Goal: Transaction & Acquisition: Purchase product/service

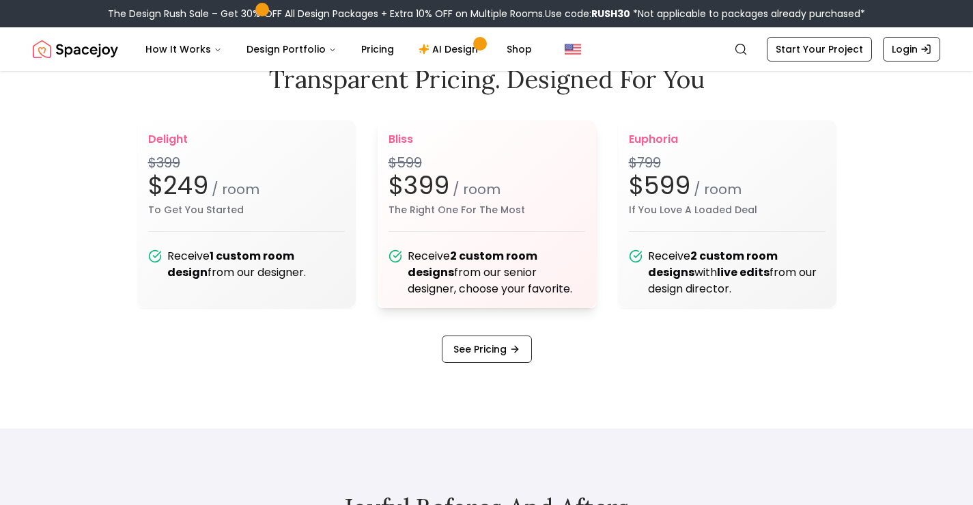
scroll to position [1707, 0]
click at [688, 181] on h2 "$599 / room" at bounding box center [727, 185] width 197 height 27
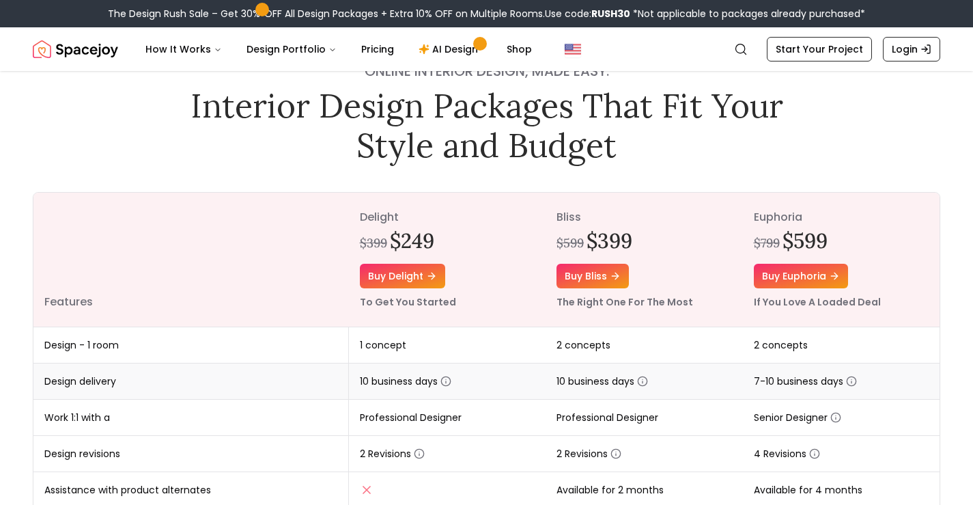
scroll to position [137, 0]
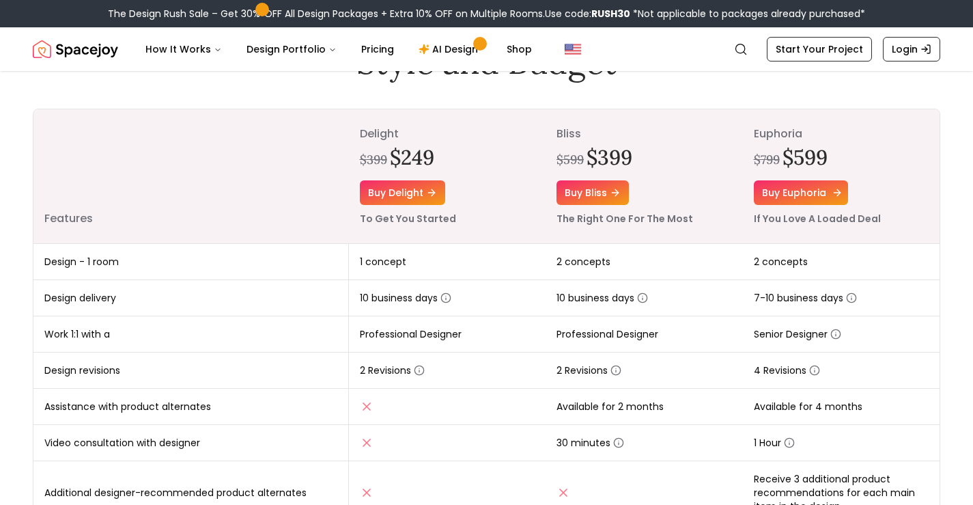
click at [814, 188] on link "Buy euphoria" at bounding box center [801, 192] width 94 height 25
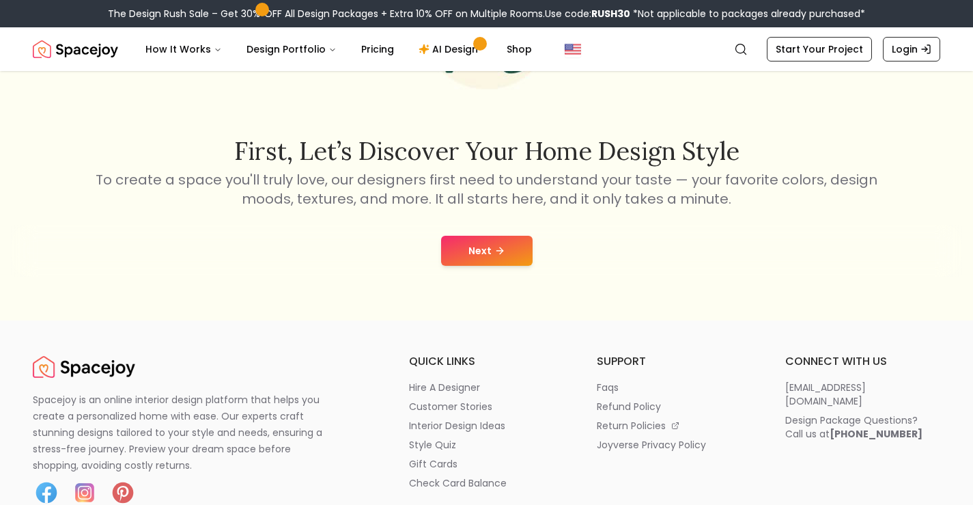
scroll to position [205, 0]
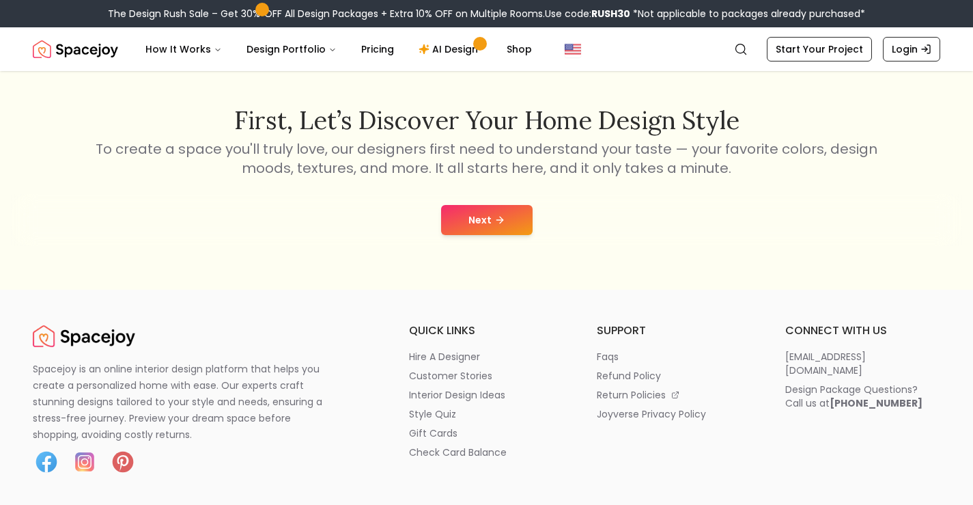
click at [514, 222] on button "Next" at bounding box center [486, 220] width 91 height 30
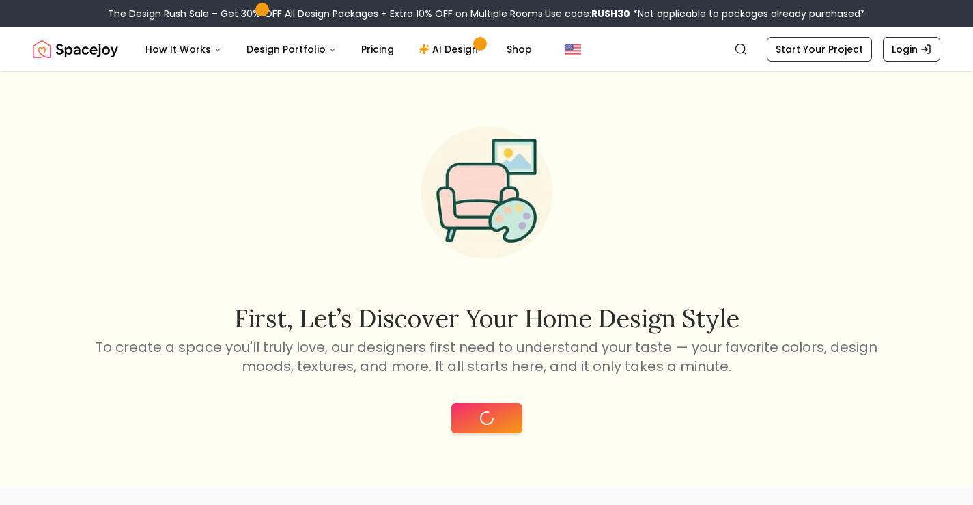
scroll to position [0, 0]
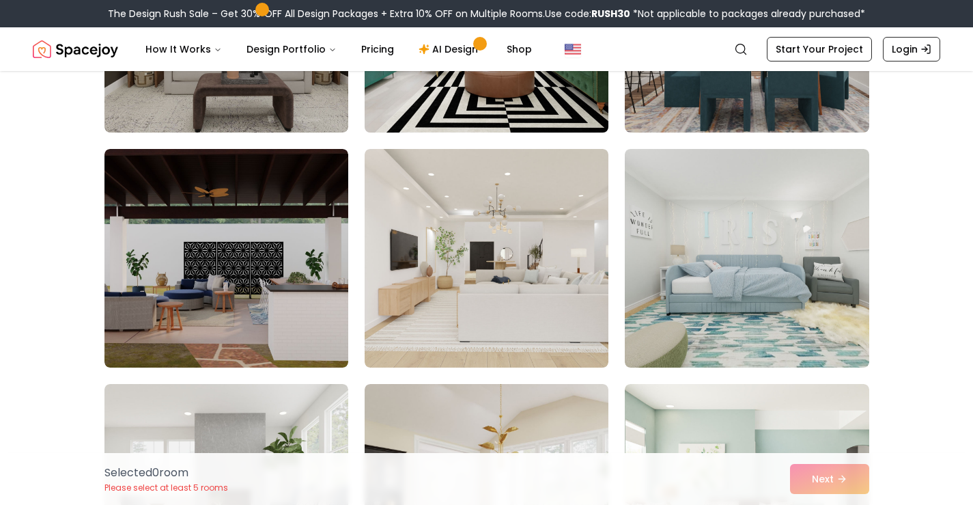
scroll to position [273, 0]
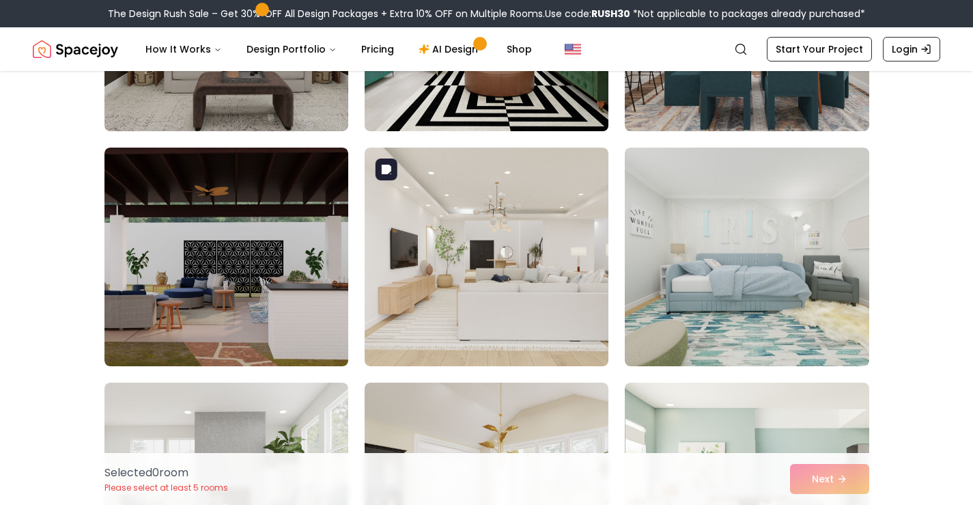
click at [533, 253] on img at bounding box center [487, 256] width 244 height 218
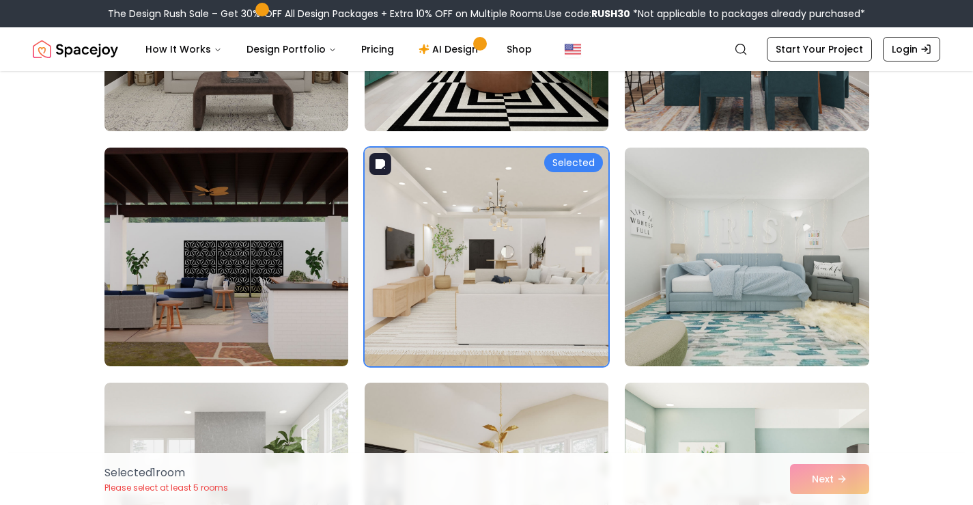
click at [578, 164] on div "Selected" at bounding box center [573, 162] width 59 height 19
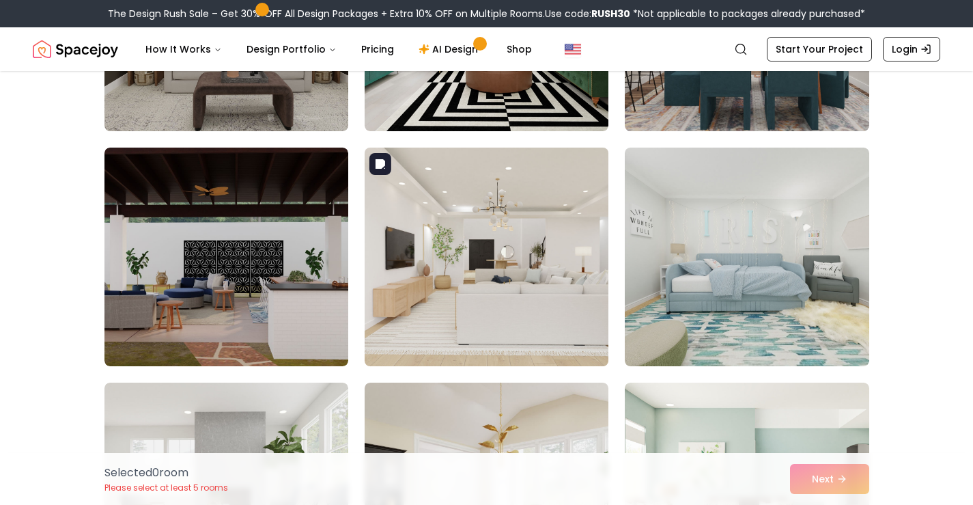
drag, startPoint x: 582, startPoint y: 300, endPoint x: 597, endPoint y: 240, distance: 61.9
click at [581, 299] on img at bounding box center [486, 256] width 256 height 229
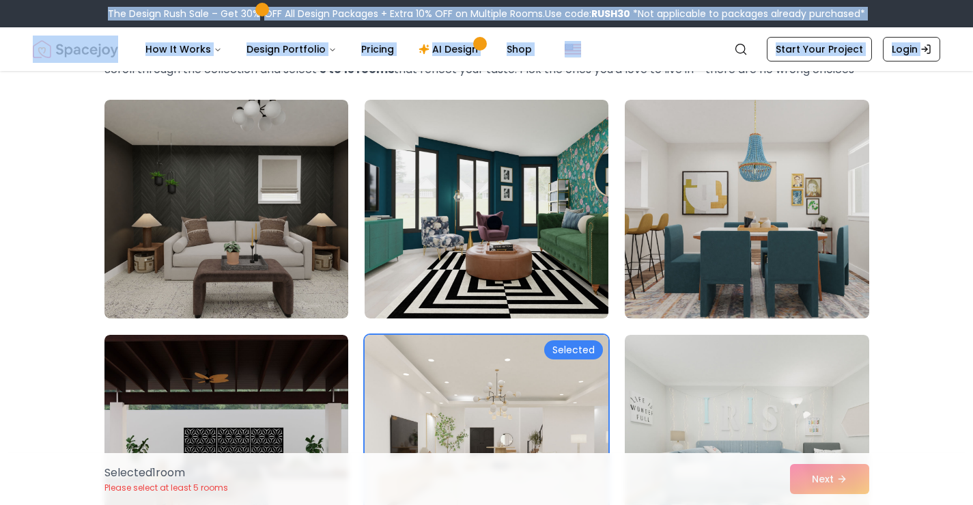
scroll to position [0, 0]
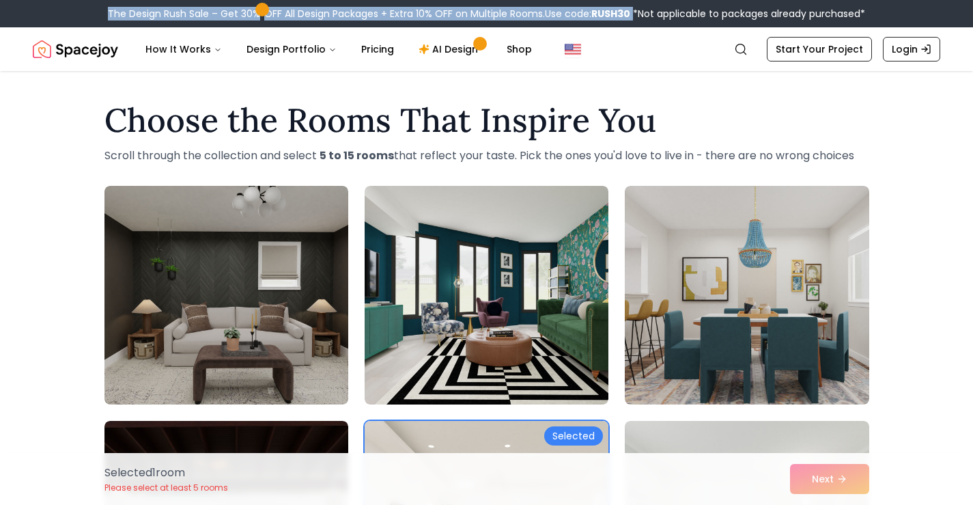
drag, startPoint x: 99, startPoint y: 8, endPoint x: 633, endPoint y: 7, distance: 533.9
click at [633, 8] on div "The Design Rush Sale – Get 30% OFF All Design Packages + Extra 10% OFF on Multi…" at bounding box center [486, 13] width 973 height 27
copy div "The Design Rush Sale – Get 30% OFF All Design Packages + Extra 10% OFF on Multi…"
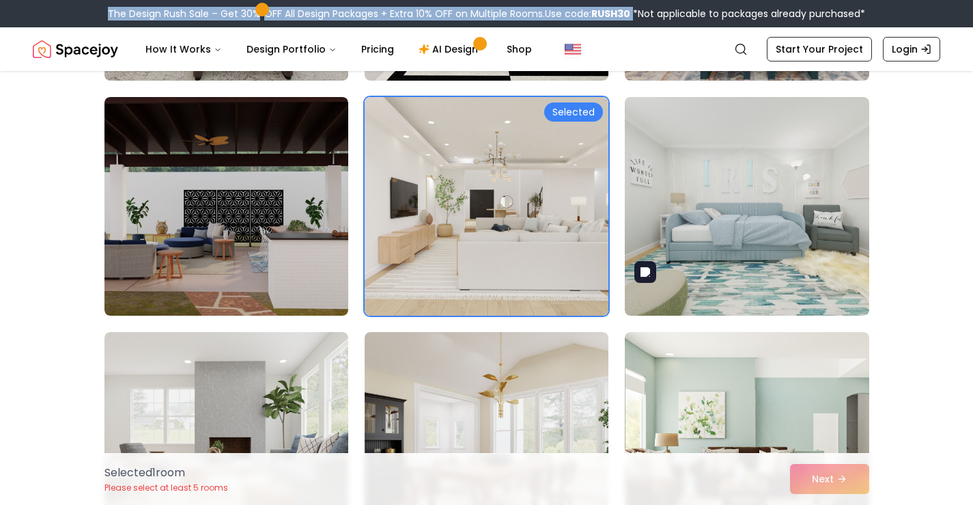
scroll to position [410, 0]
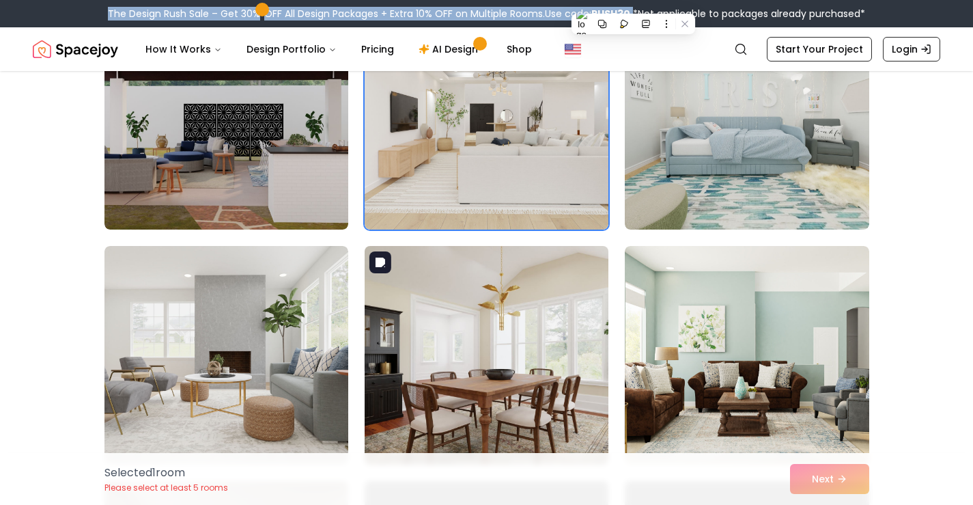
click at [412, 388] on img at bounding box center [486, 354] width 256 height 229
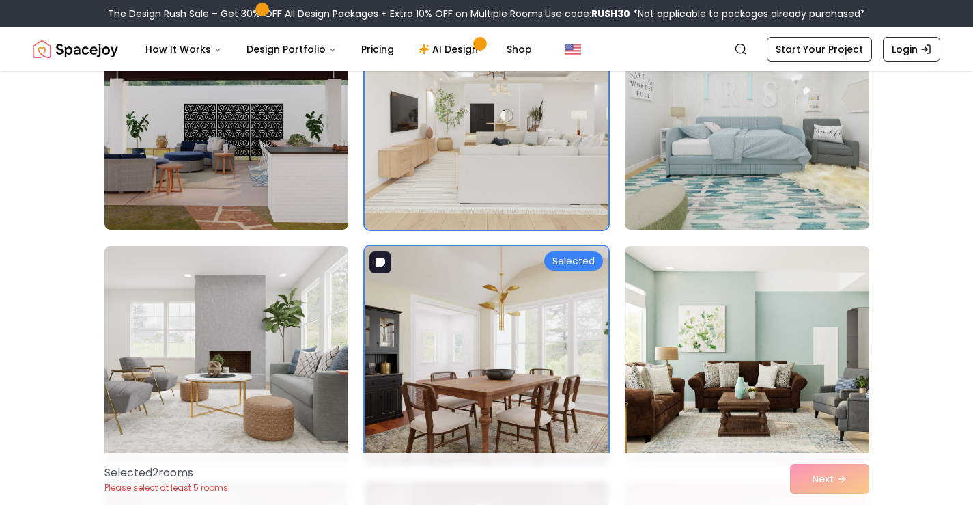
click at [582, 257] on div "Selected" at bounding box center [573, 260] width 59 height 19
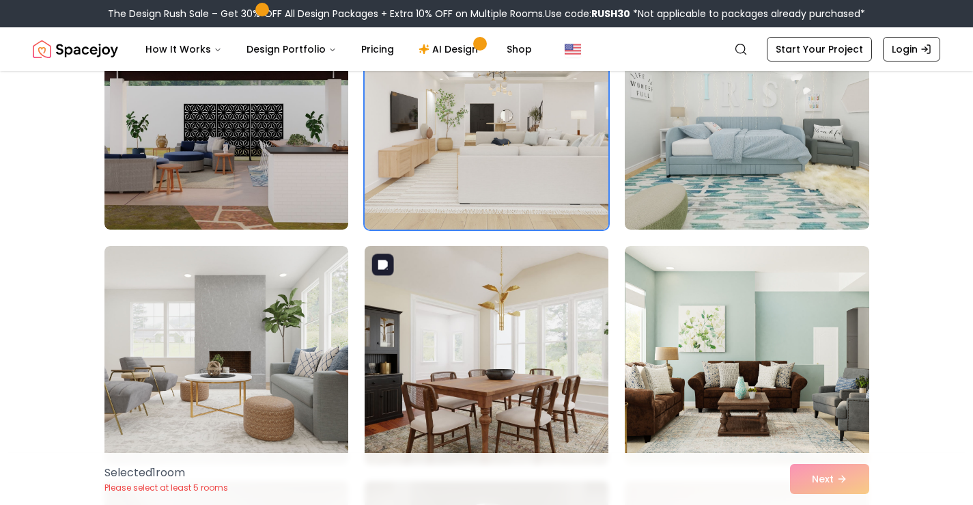
click at [499, 363] on img at bounding box center [486, 354] width 256 height 229
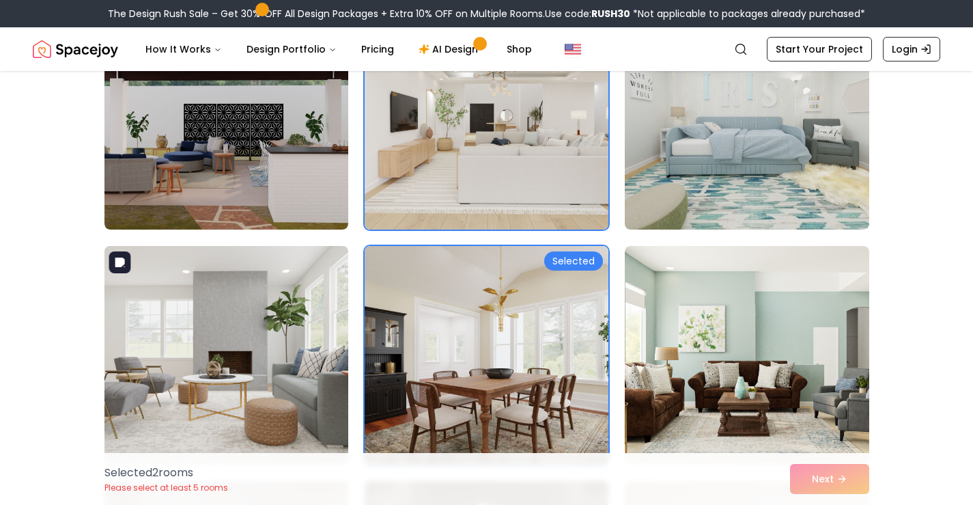
drag, startPoint x: 299, startPoint y: 371, endPoint x: 270, endPoint y: 193, distance: 181.3
click at [298, 371] on img at bounding box center [226, 354] width 256 height 229
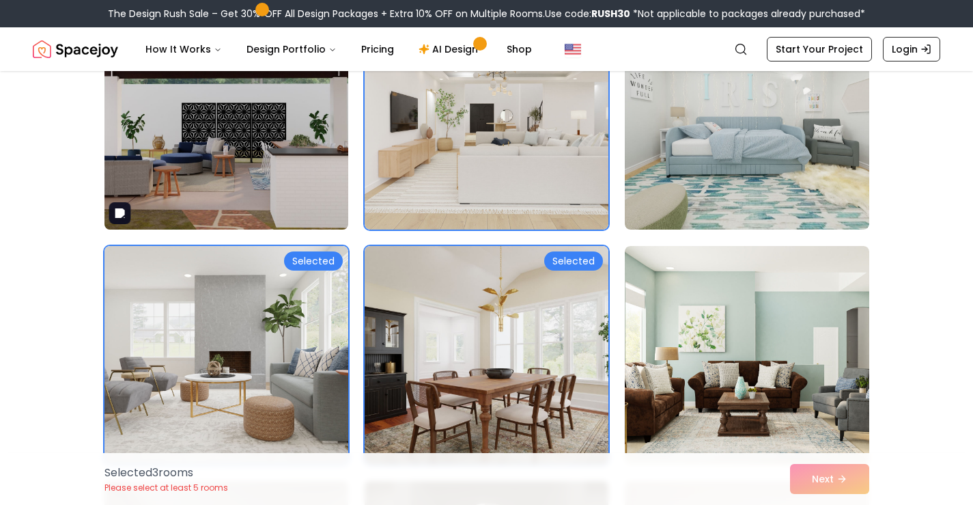
click at [272, 157] on img at bounding box center [226, 119] width 256 height 229
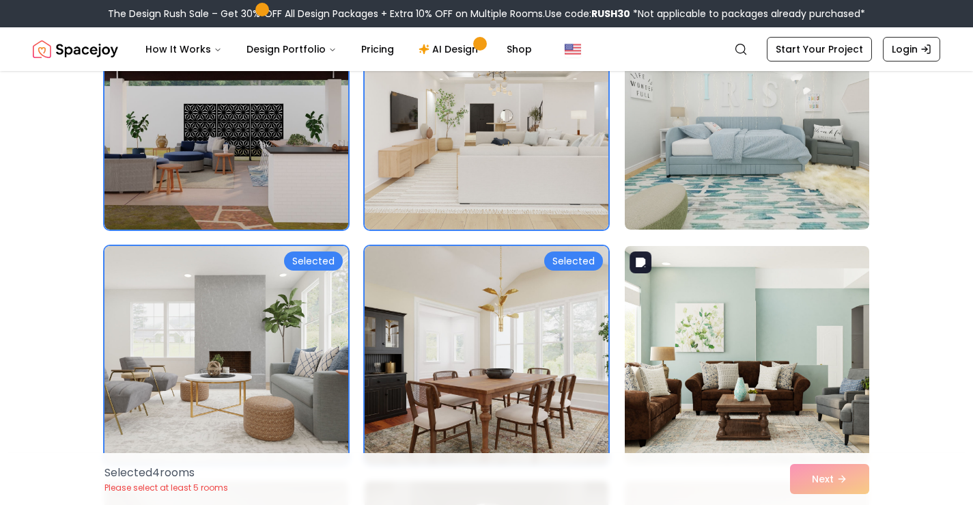
click at [725, 302] on img at bounding box center [747, 354] width 256 height 229
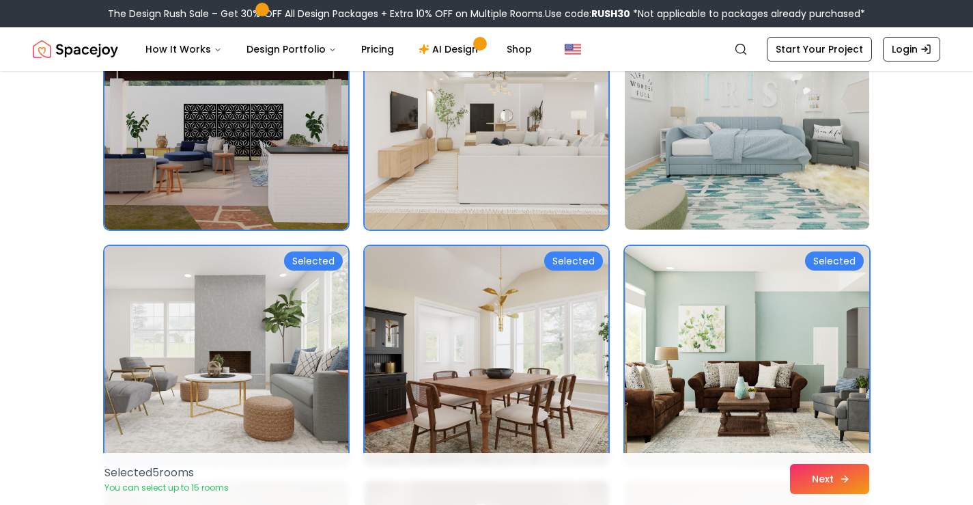
click at [844, 483] on icon at bounding box center [844, 478] width 11 height 11
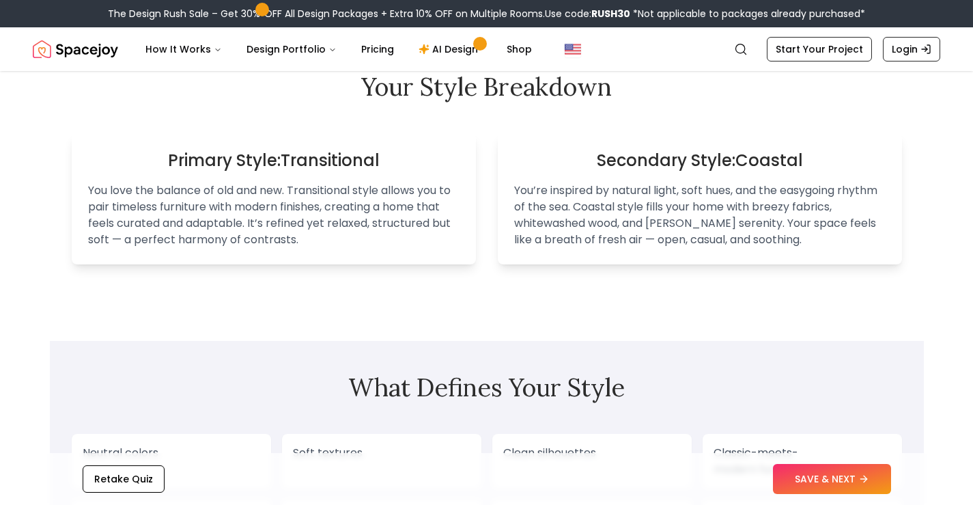
scroll to position [888, 0]
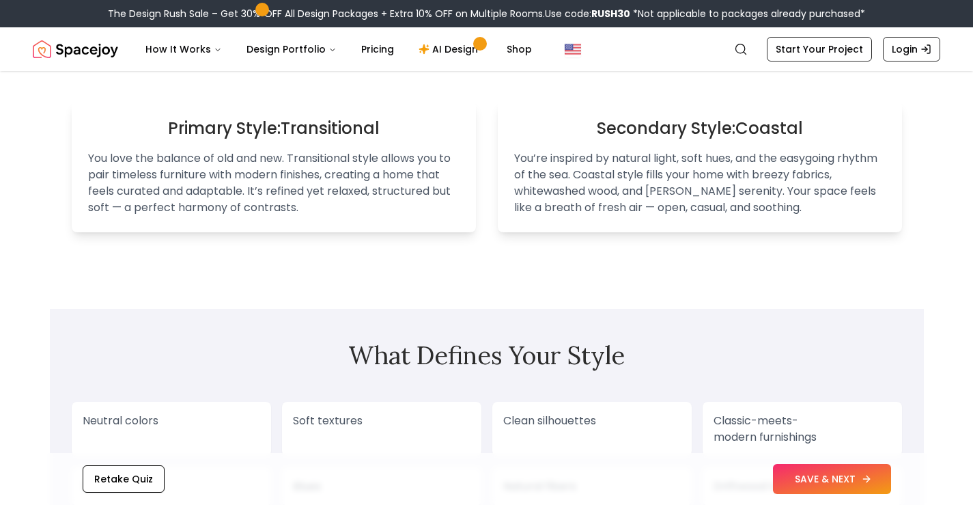
click at [822, 477] on button "SAVE & NEXT" at bounding box center [832, 479] width 118 height 30
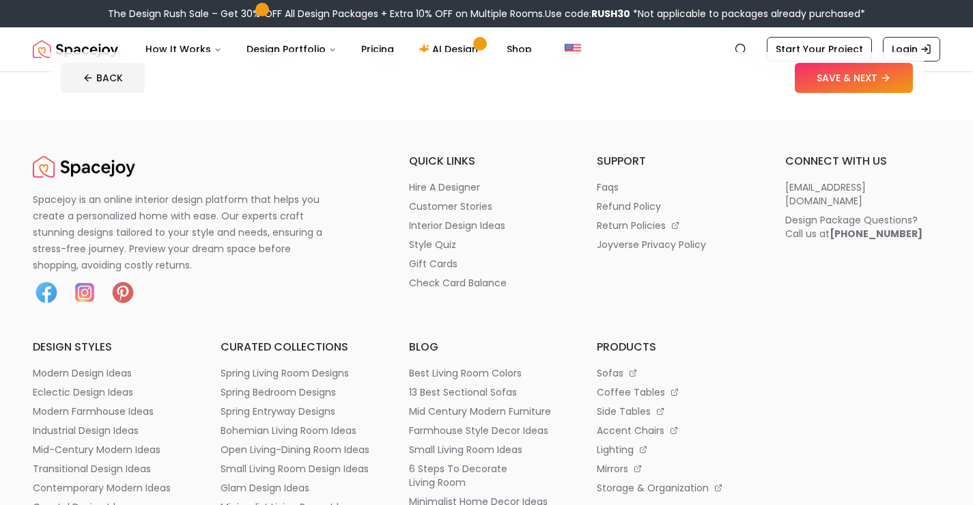
scroll to position [273, 0]
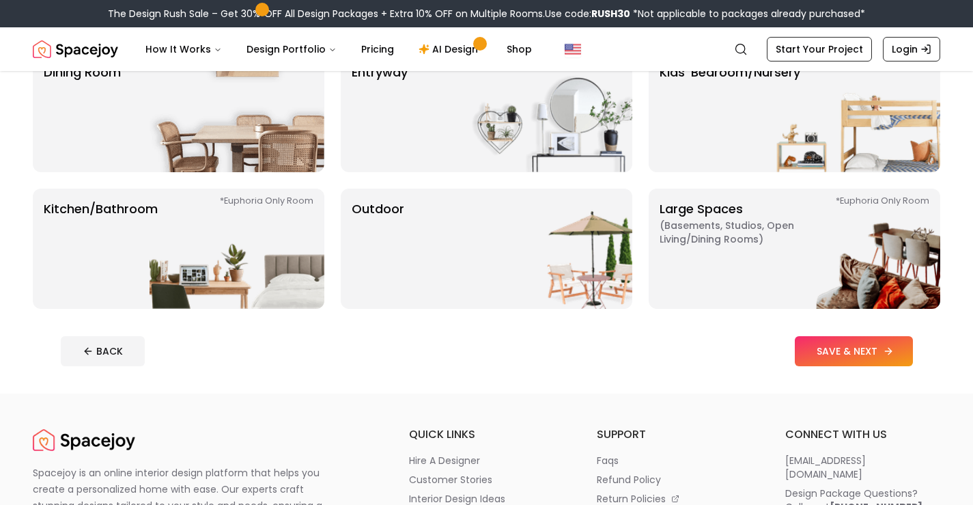
click at [845, 356] on button "SAVE & NEXT" at bounding box center [854, 351] width 118 height 30
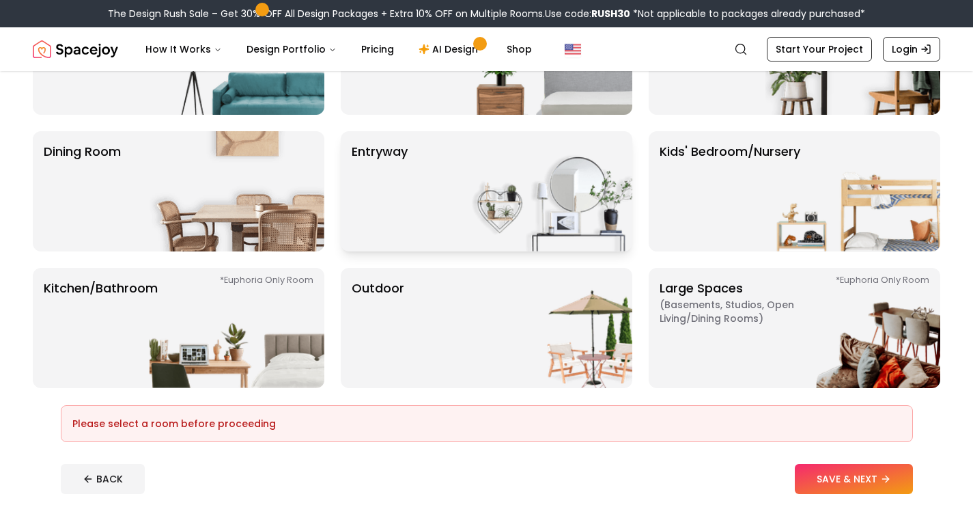
scroll to position [68, 0]
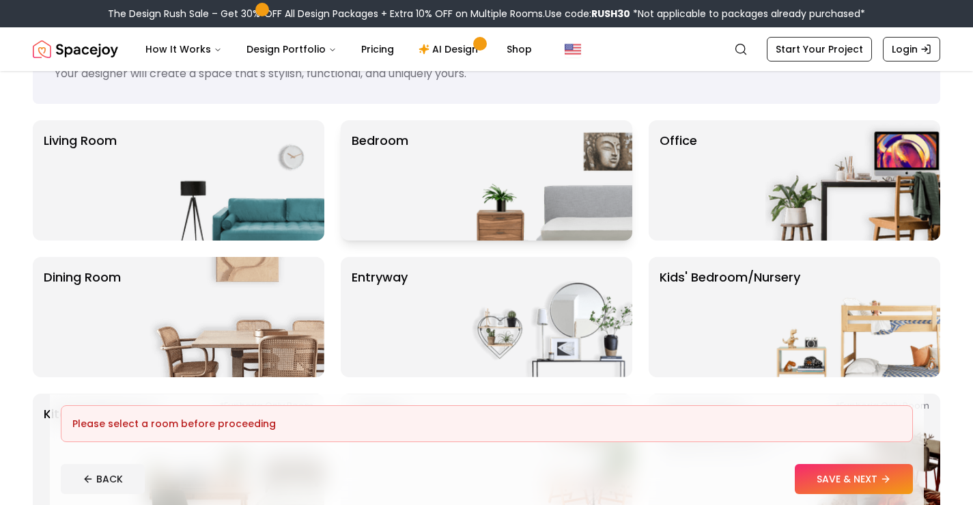
click at [438, 172] on div "Bedroom" at bounding box center [487, 180] width 292 height 120
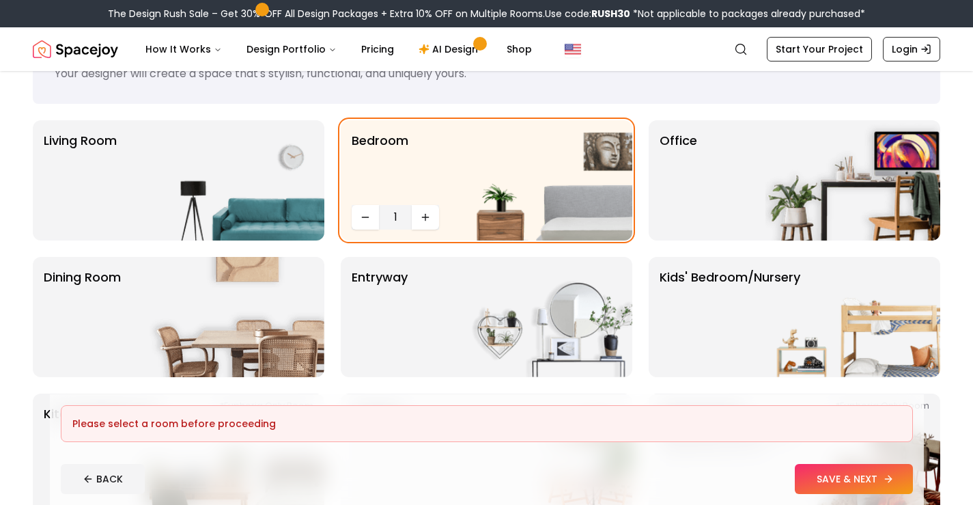
click at [838, 477] on button "SAVE & NEXT" at bounding box center [854, 479] width 118 height 30
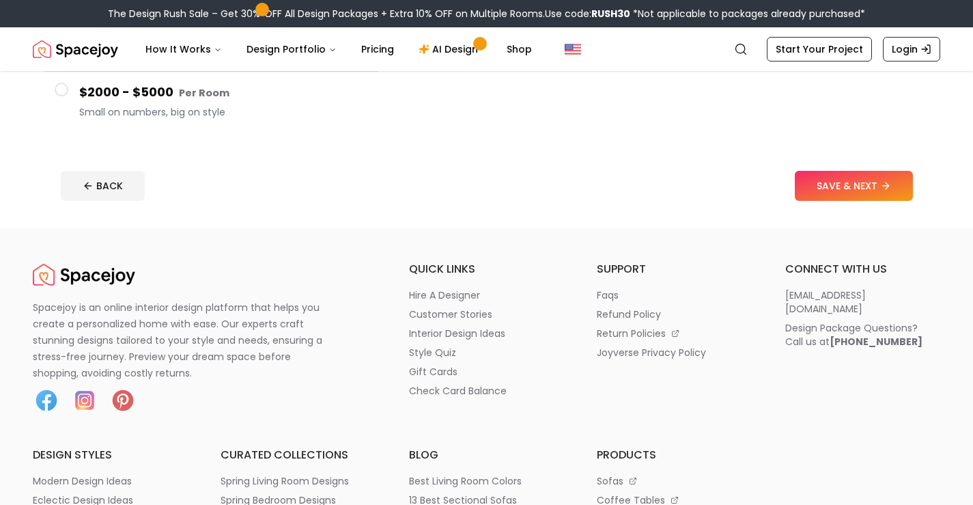
scroll to position [410, 0]
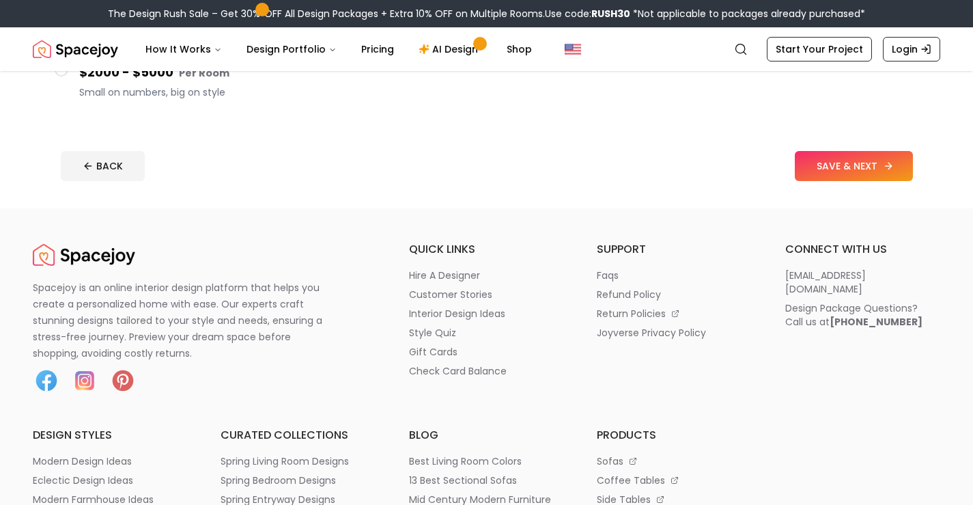
click at [848, 166] on button "SAVE & NEXT" at bounding box center [854, 166] width 118 height 30
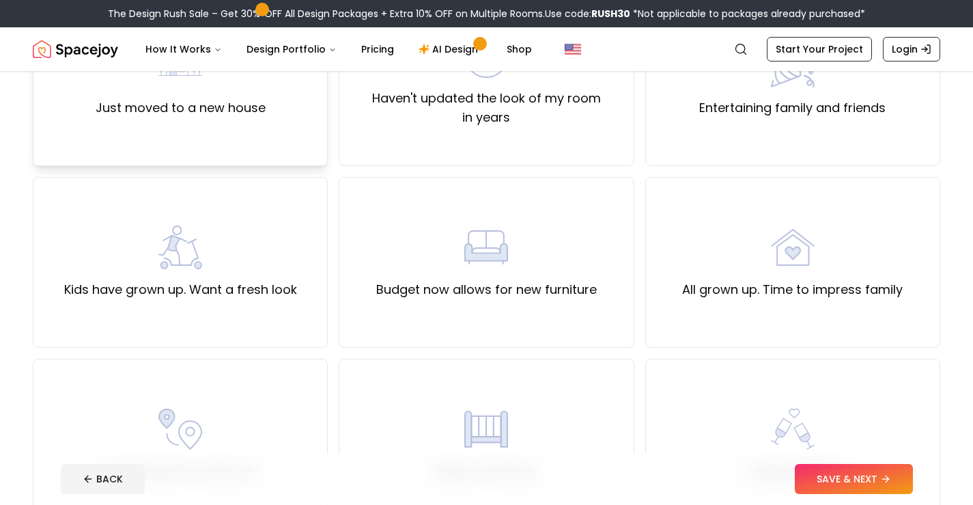
scroll to position [68, 0]
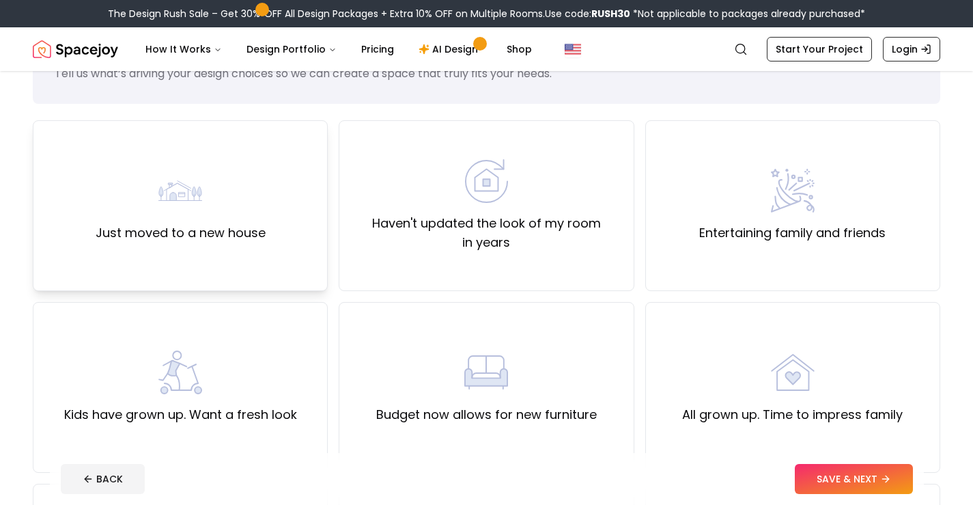
click at [260, 234] on label "Just moved to a new house" at bounding box center [181, 232] width 170 height 19
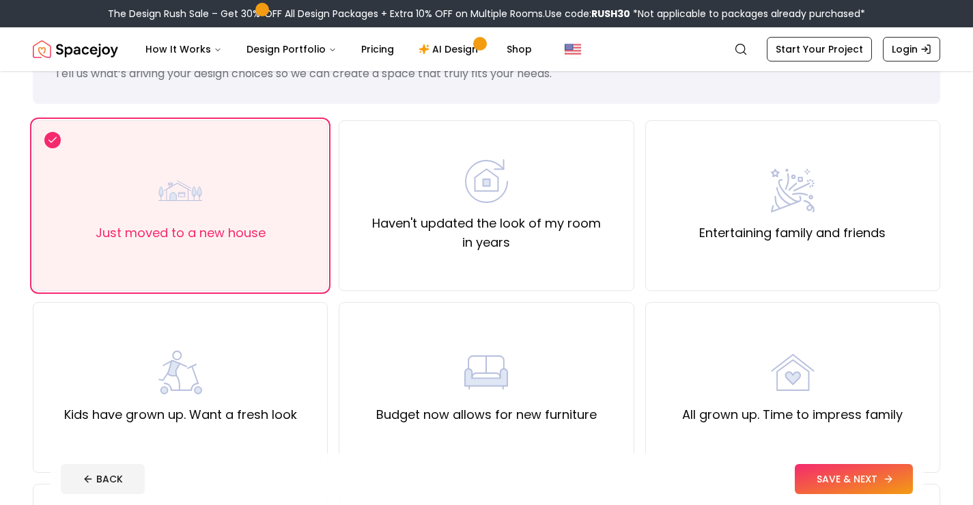
click at [830, 479] on button "SAVE & NEXT" at bounding box center [854, 479] width 118 height 30
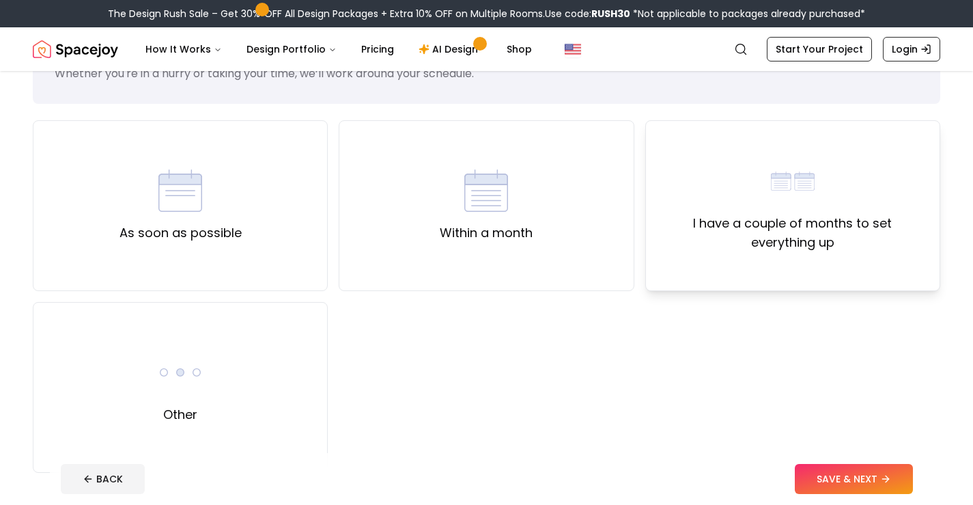
drag, startPoint x: 565, startPoint y: 223, endPoint x: 666, endPoint y: 259, distance: 106.9
click at [567, 223] on div "Within a month" at bounding box center [486, 205] width 295 height 171
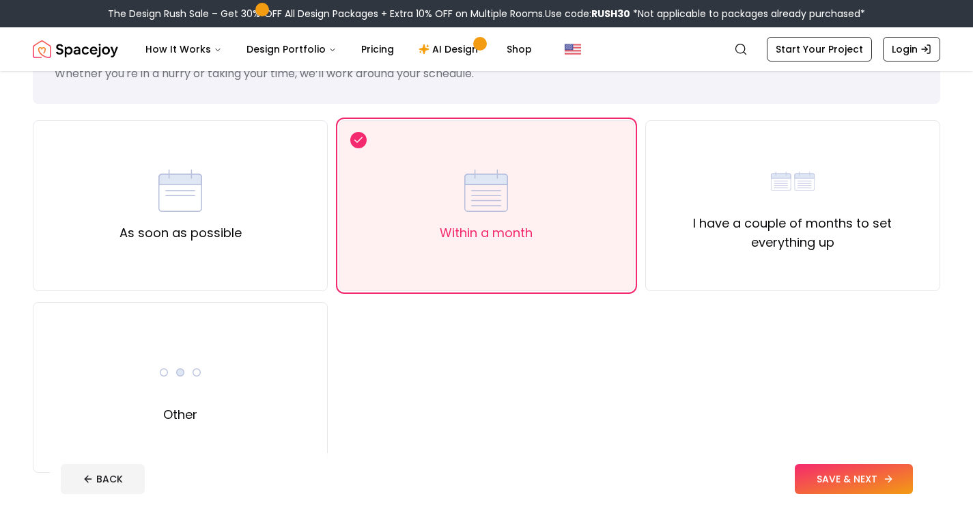
click at [834, 479] on button "SAVE & NEXT" at bounding box center [854, 479] width 118 height 30
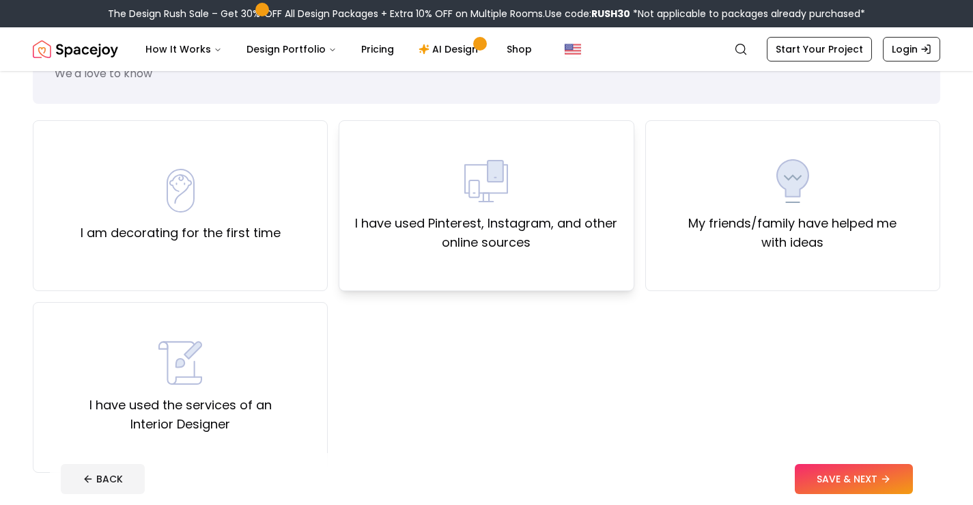
click at [588, 208] on div "I have used Pinterest, Instagram, and other online sources" at bounding box center [486, 205] width 272 height 93
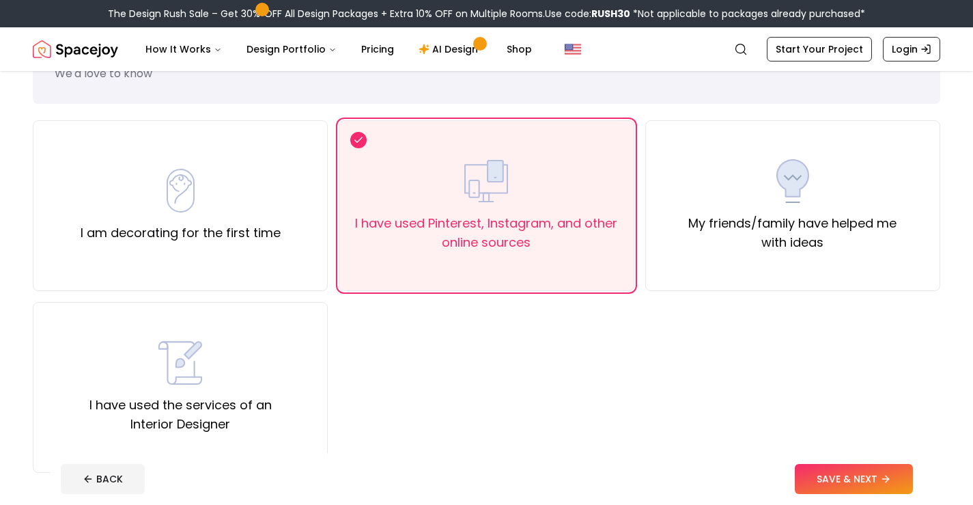
click at [845, 480] on button "SAVE & NEXT" at bounding box center [854, 479] width 118 height 30
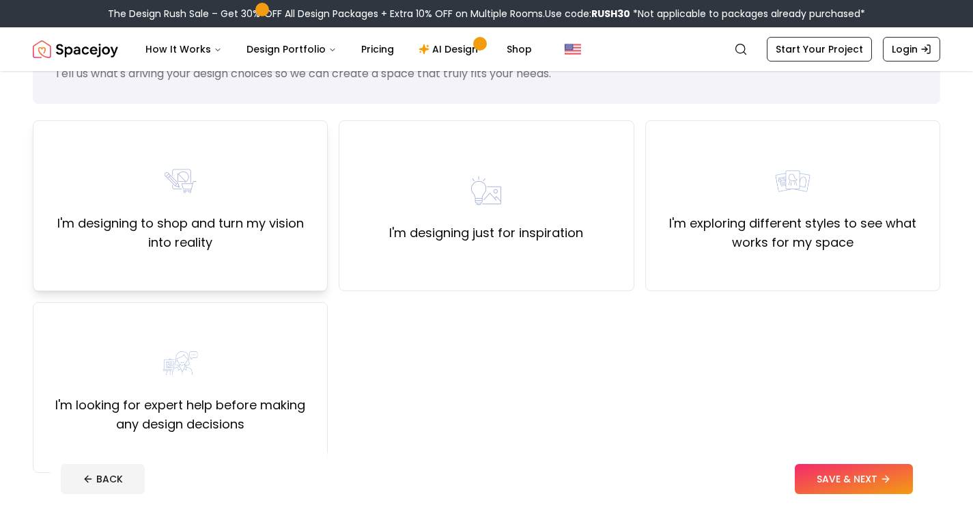
click at [227, 187] on div "I'm designing to shop and turn my vision into reality" at bounding box center [180, 205] width 272 height 93
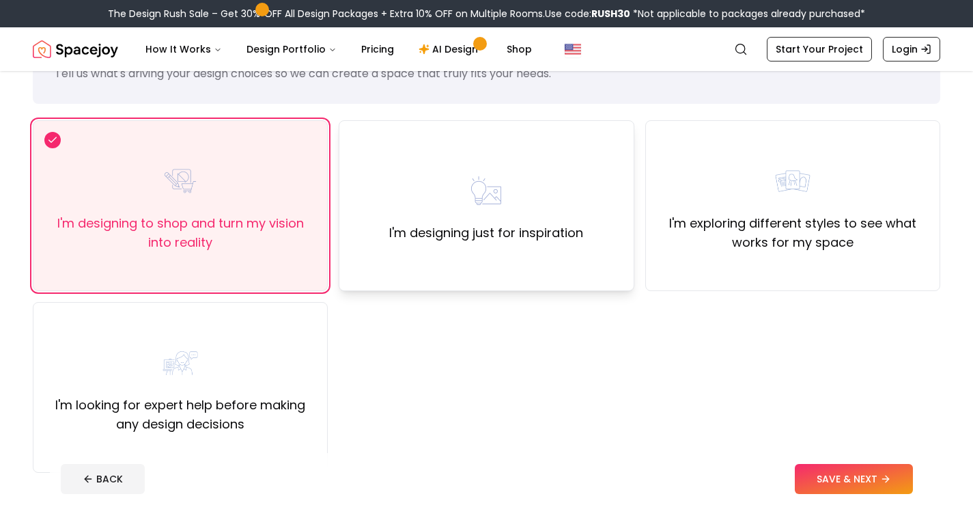
click at [509, 254] on div "I'm designing just for inspiration" at bounding box center [486, 205] width 295 height 171
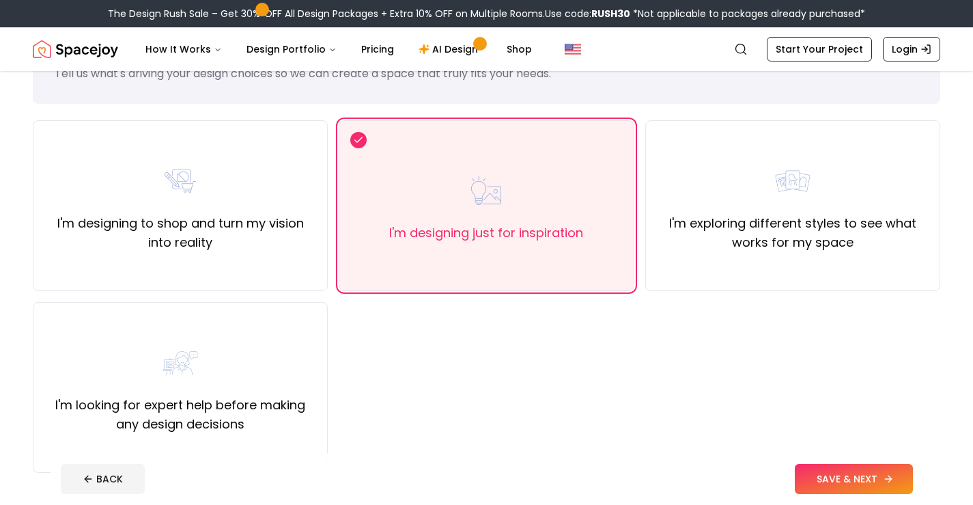
click at [805, 468] on button "SAVE & NEXT" at bounding box center [854, 479] width 118 height 30
